Goal: Task Accomplishment & Management: Complete application form

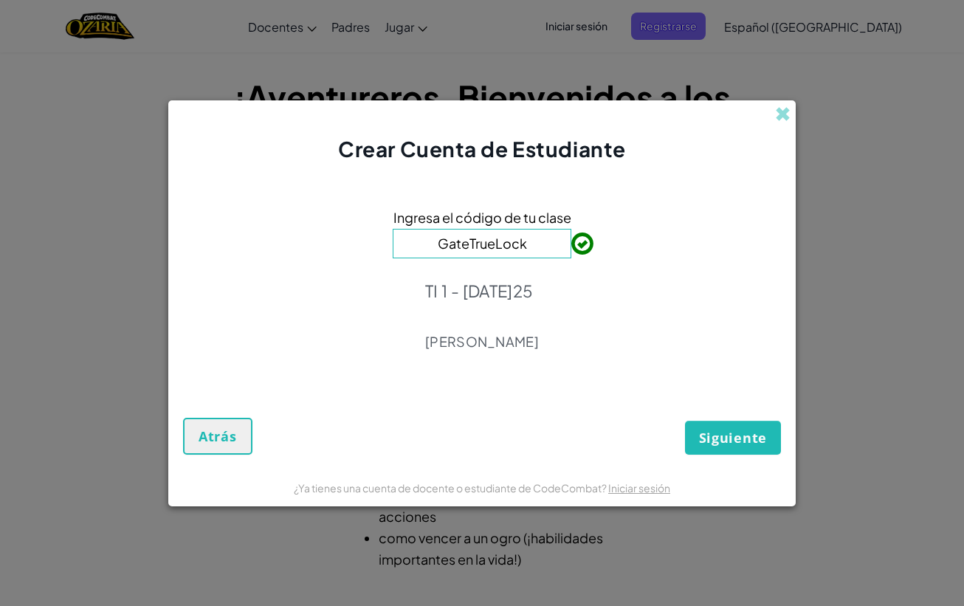
click at [740, 444] on font "Siguiente" at bounding box center [733, 438] width 68 height 18
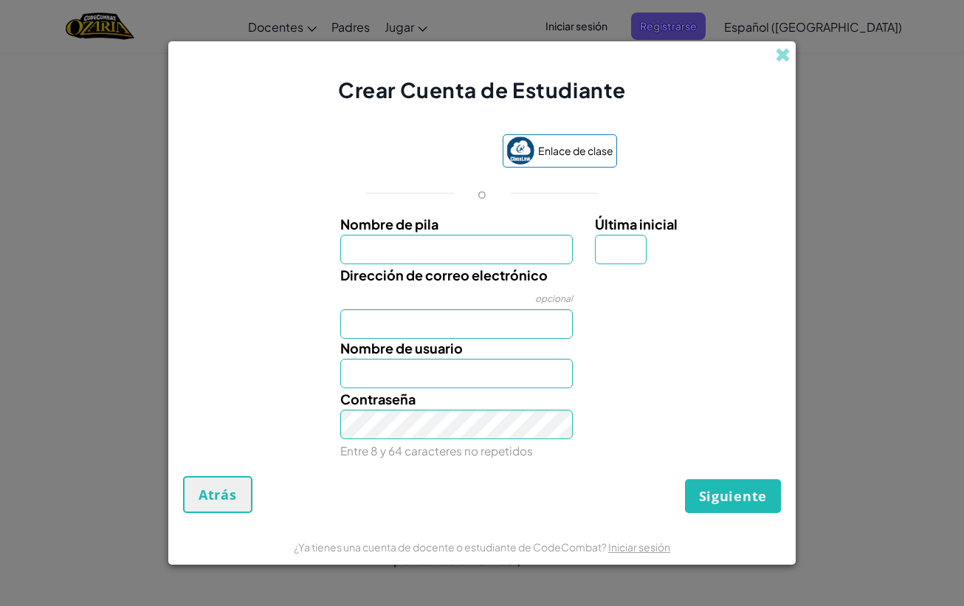
click at [763, 61] on div "Crear Cuenta de Estudiante" at bounding box center [482, 72] width 628 height 63
click at [774, 49] on div "Crear Cuenta de Estudiante" at bounding box center [482, 72] width 628 height 63
click at [778, 48] on span at bounding box center [783, 55] width 16 height 16
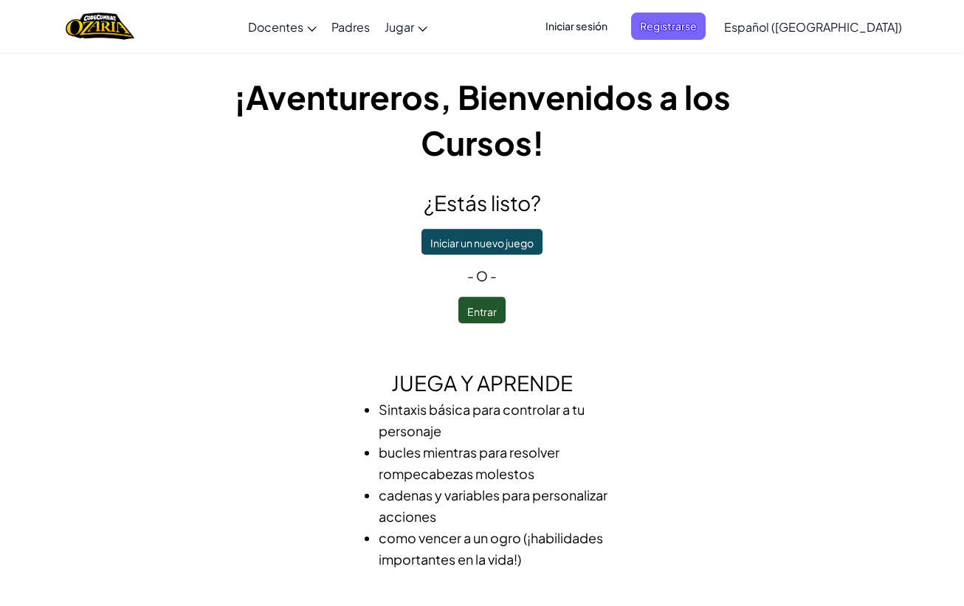
click at [486, 311] on font "Entrar" at bounding box center [482, 311] width 30 height 13
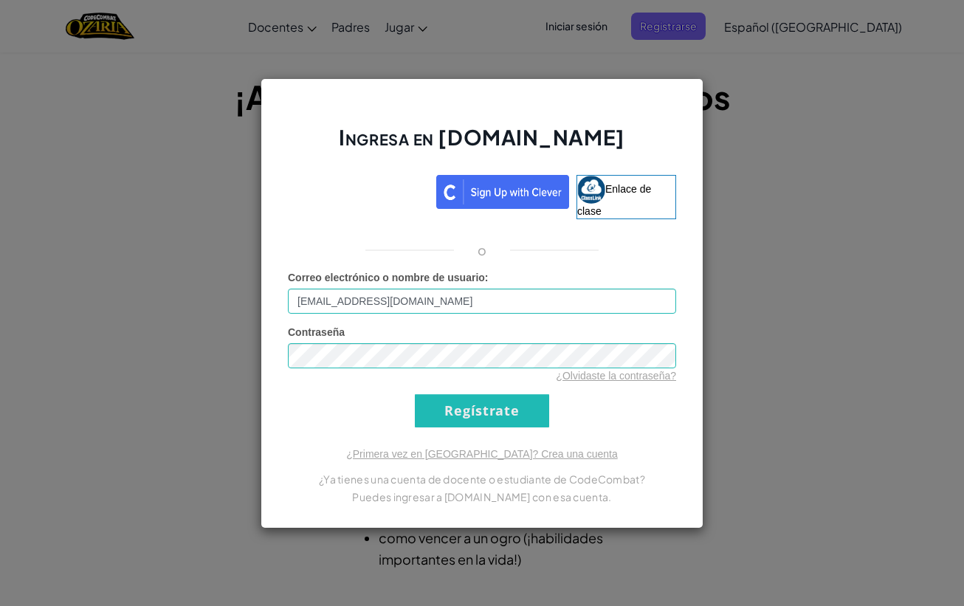
click at [510, 413] on input "Regístrate" at bounding box center [482, 410] width 134 height 33
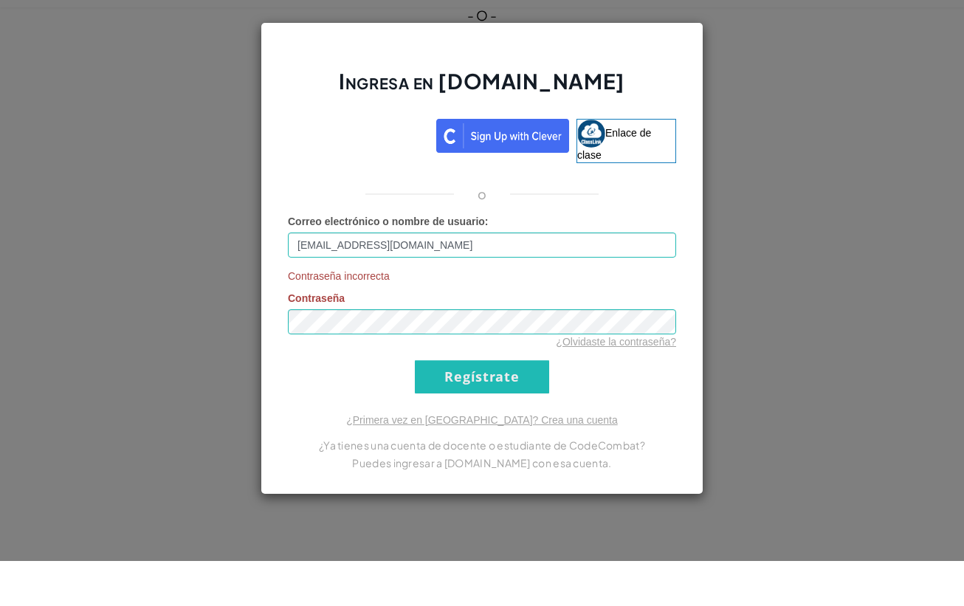
scroll to position [261, 0]
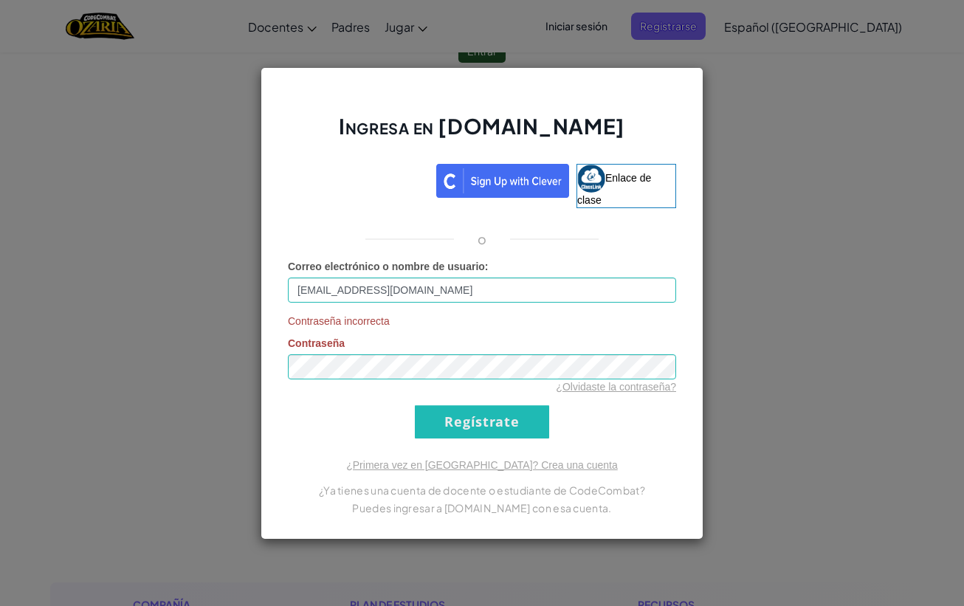
click at [475, 425] on input "Regístrate" at bounding box center [482, 421] width 134 height 33
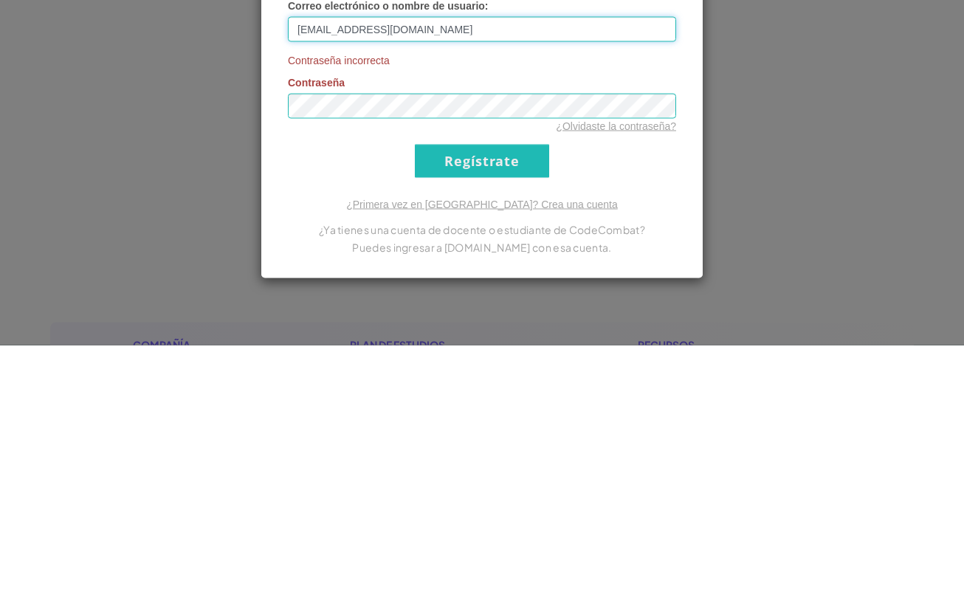
type input "Axel091010"
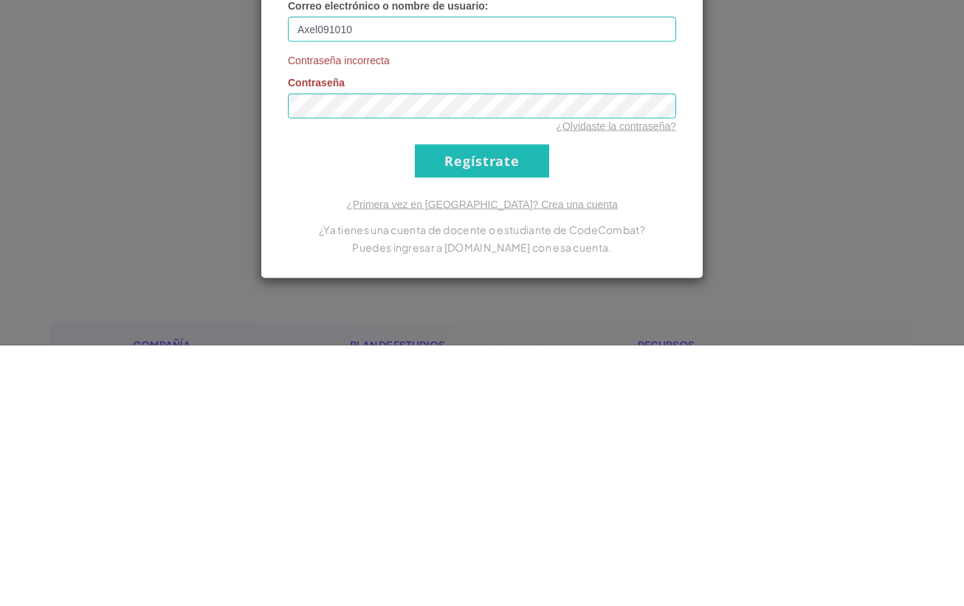
scroll to position [521, 0]
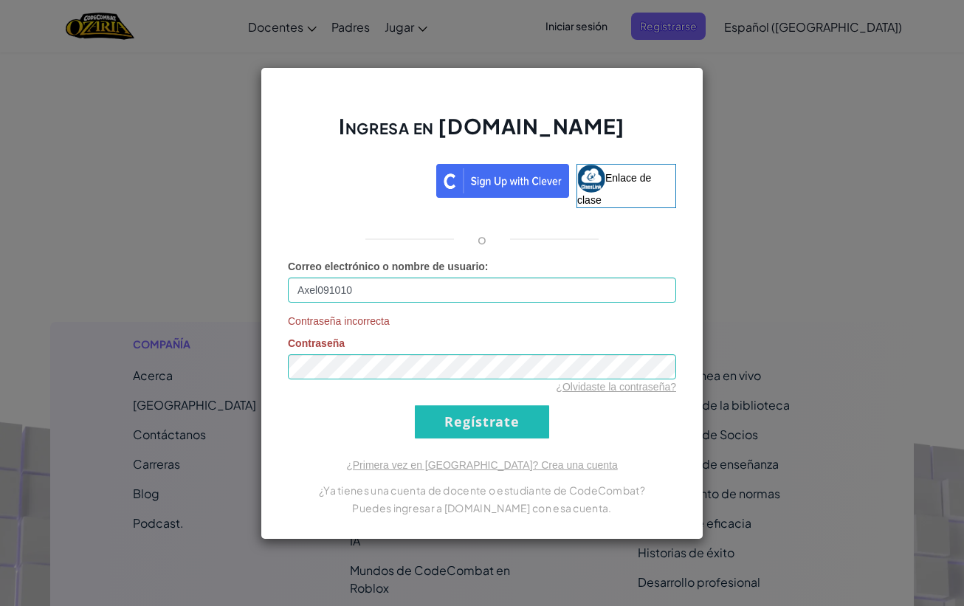
click at [517, 405] on input "Regístrate" at bounding box center [482, 421] width 134 height 33
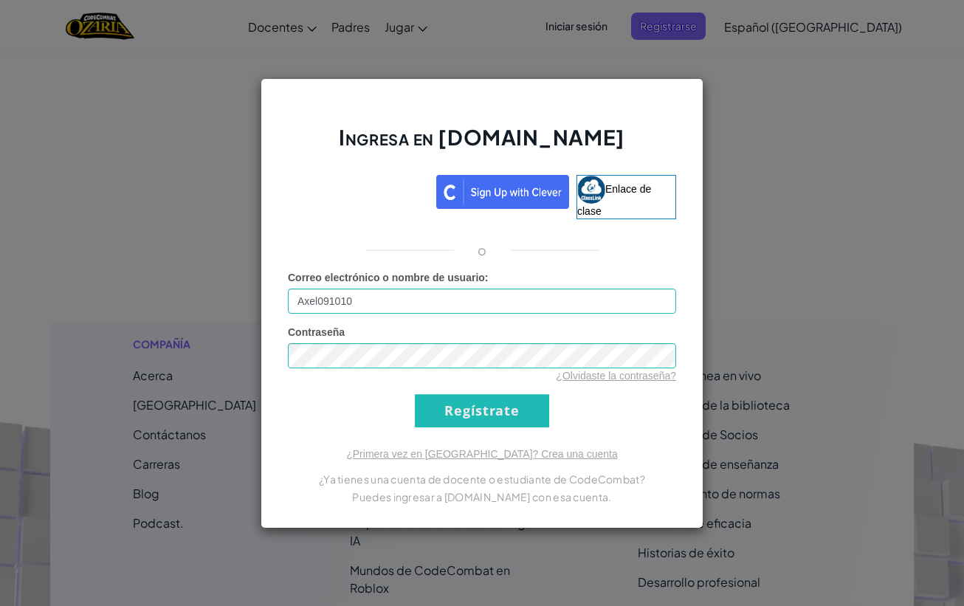
click at [506, 405] on input "Regístrate" at bounding box center [482, 410] width 134 height 33
